Goal: Check status: Check status

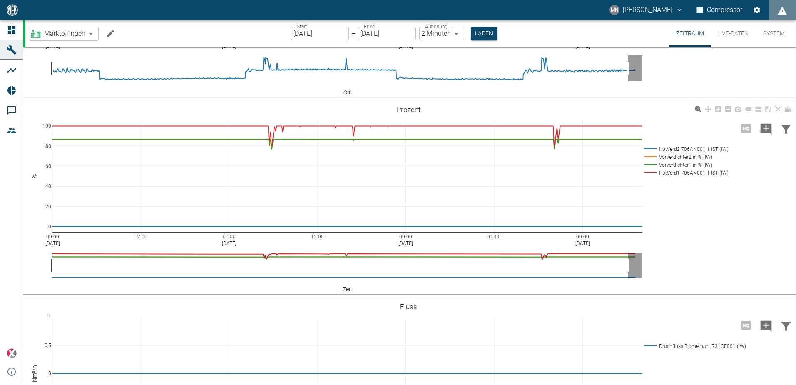
scroll to position [626, 0]
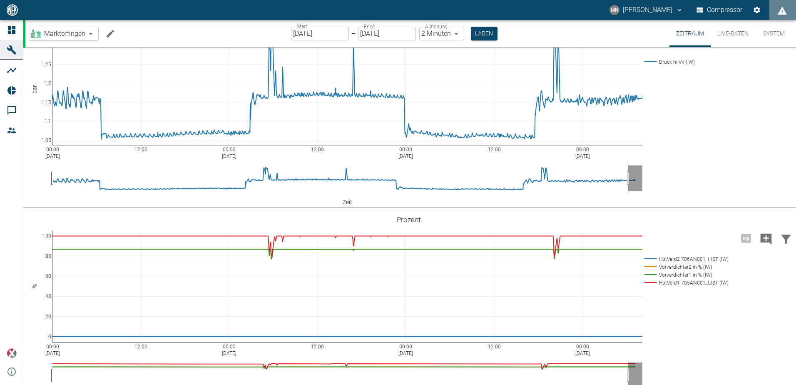
click at [457, 33] on body "MN Manuel Neumann Compressor Dashboard Maschinen Analysen Reports Kommentare Mi…" at bounding box center [398, 192] width 796 height 385
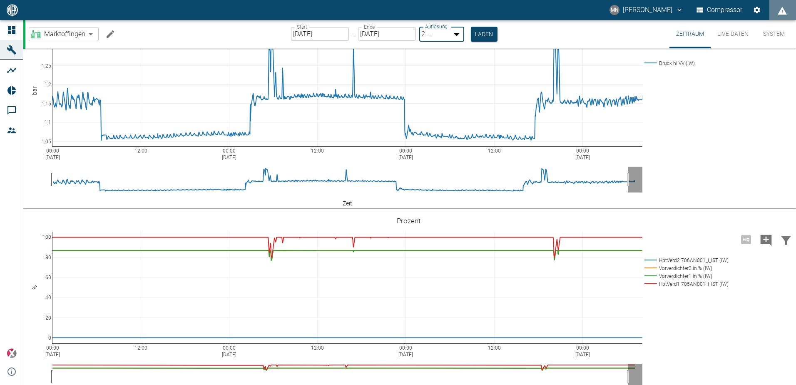
click at [481, 384] on div at bounding box center [398, 391] width 796 height 0
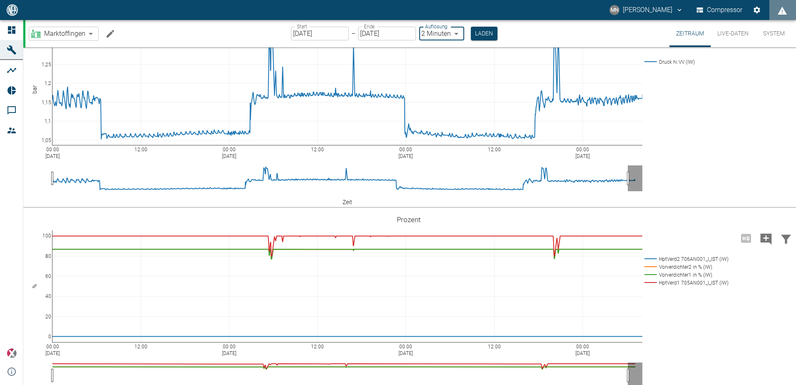
click at [320, 32] on input "26.09.2025" at bounding box center [320, 34] width 58 height 14
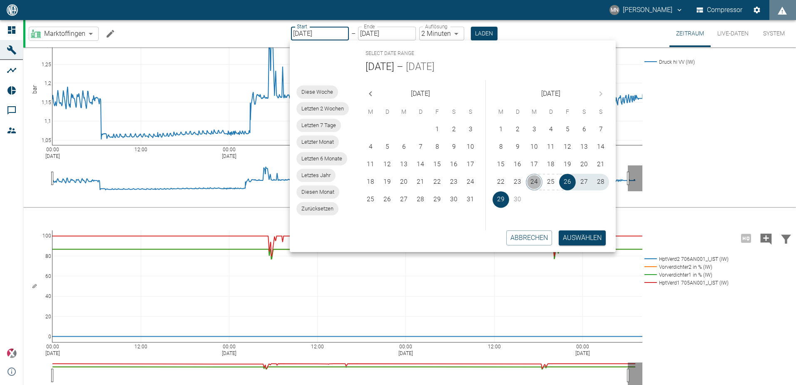
click at [534, 182] on button "24" at bounding box center [534, 182] width 17 height 17
type input "[DATE]"
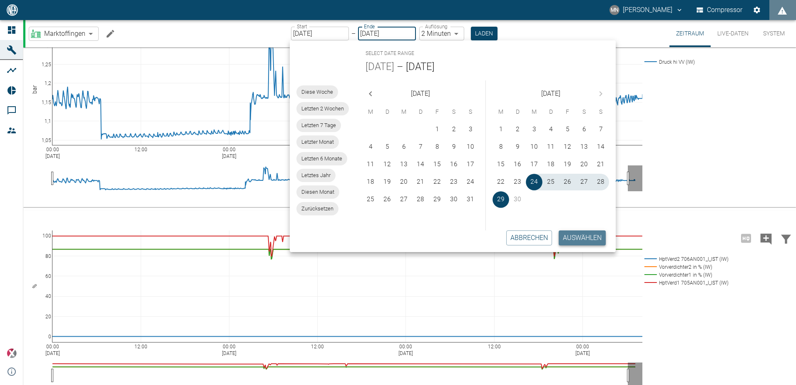
click at [569, 235] on button "Auswählen" at bounding box center [582, 237] width 47 height 15
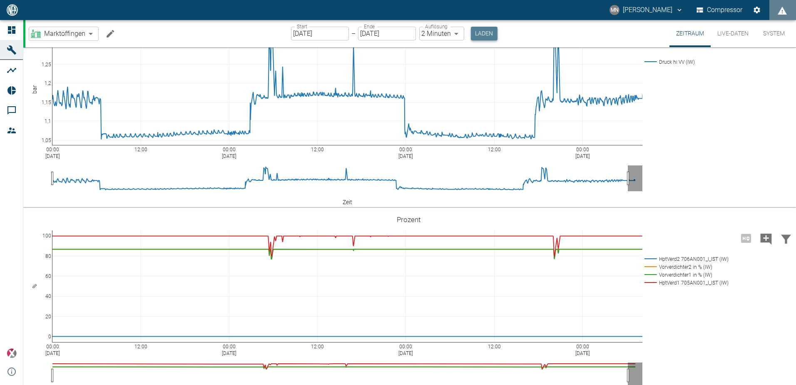
click at [481, 36] on button "Laden" at bounding box center [484, 34] width 27 height 14
